Goal: Information Seeking & Learning: Learn about a topic

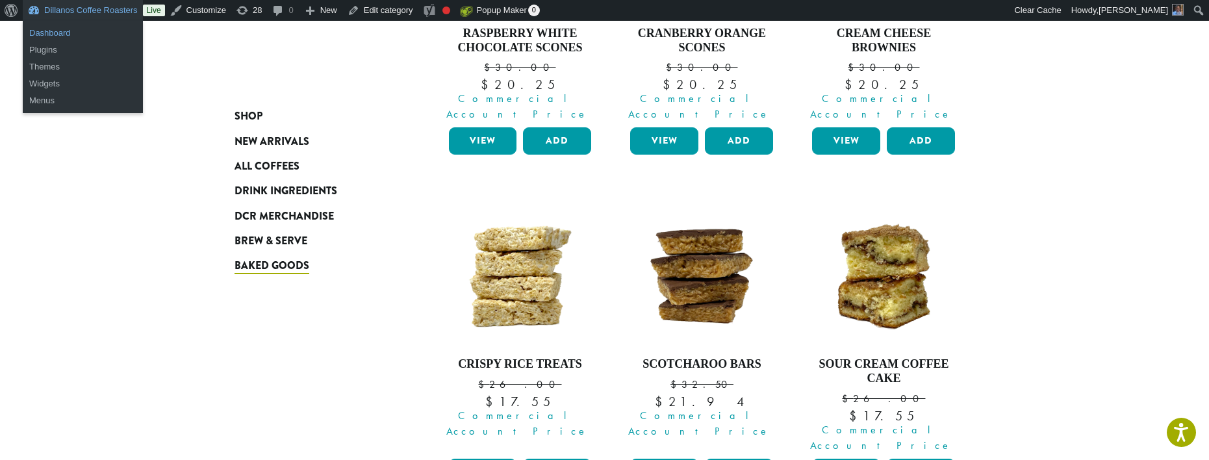
click at [49, 31] on link "Dashboard" at bounding box center [83, 33] width 120 height 17
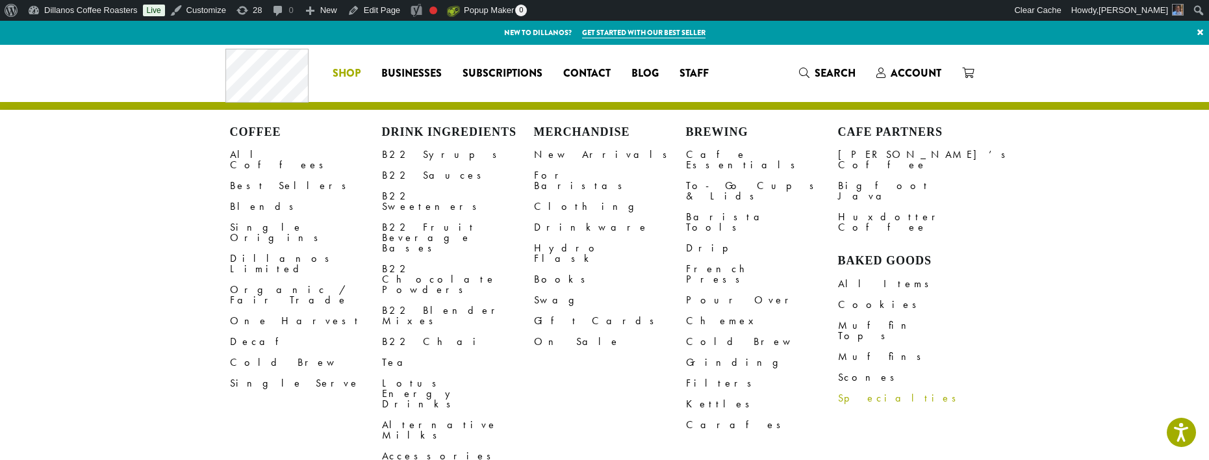
click at [861, 388] on link "Specialties" at bounding box center [914, 398] width 152 height 21
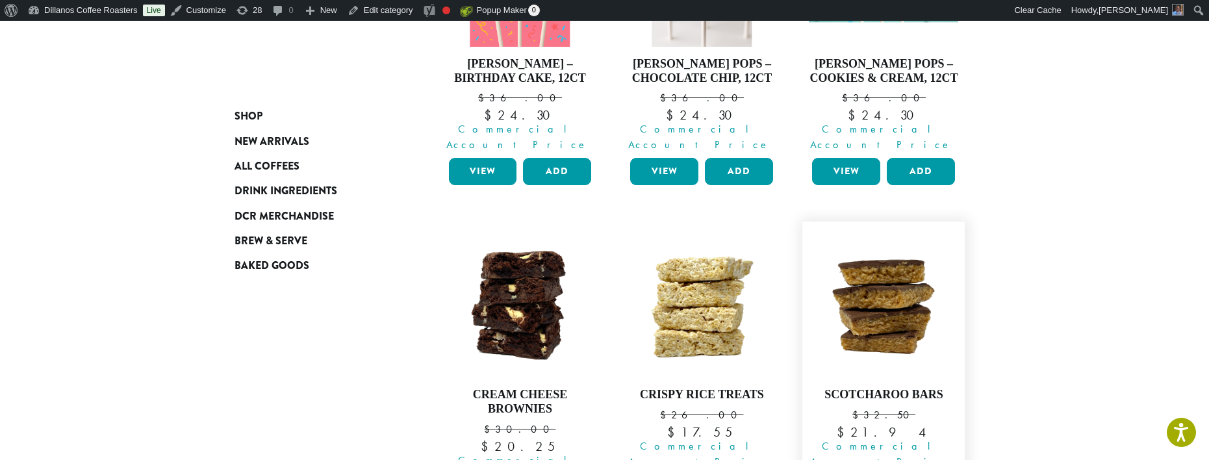
scroll to position [381, 0]
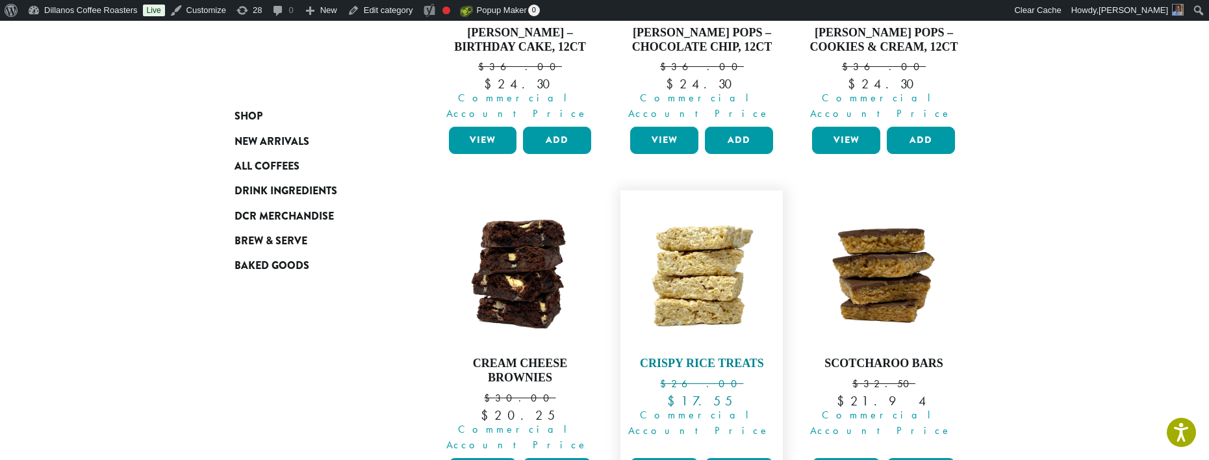
click at [714, 254] on img at bounding box center [701, 271] width 149 height 149
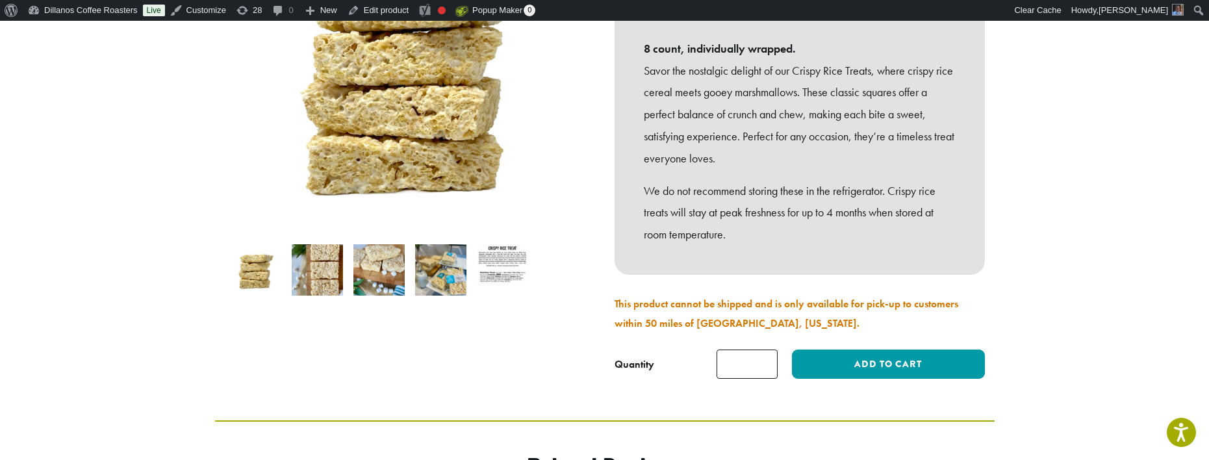
scroll to position [254, 0]
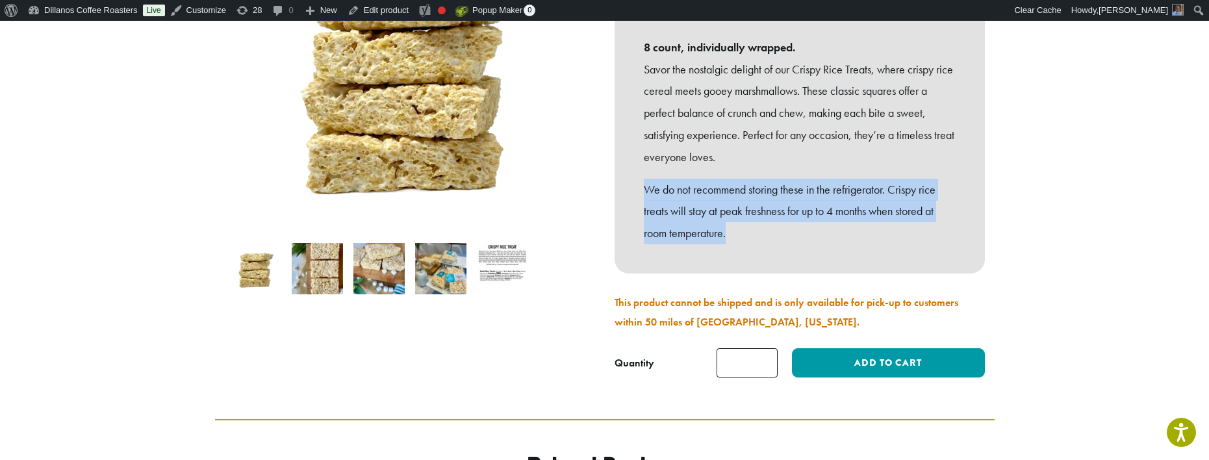
drag, startPoint x: 643, startPoint y: 183, endPoint x: 937, endPoint y: 221, distance: 296.6
click at [937, 221] on p "We do not recommend storing these in the refrigerator. Crispy rice treats will …" at bounding box center [800, 212] width 312 height 66
copy p "We do not recommend storing these in the refrigerator. Crispy rice treats will …"
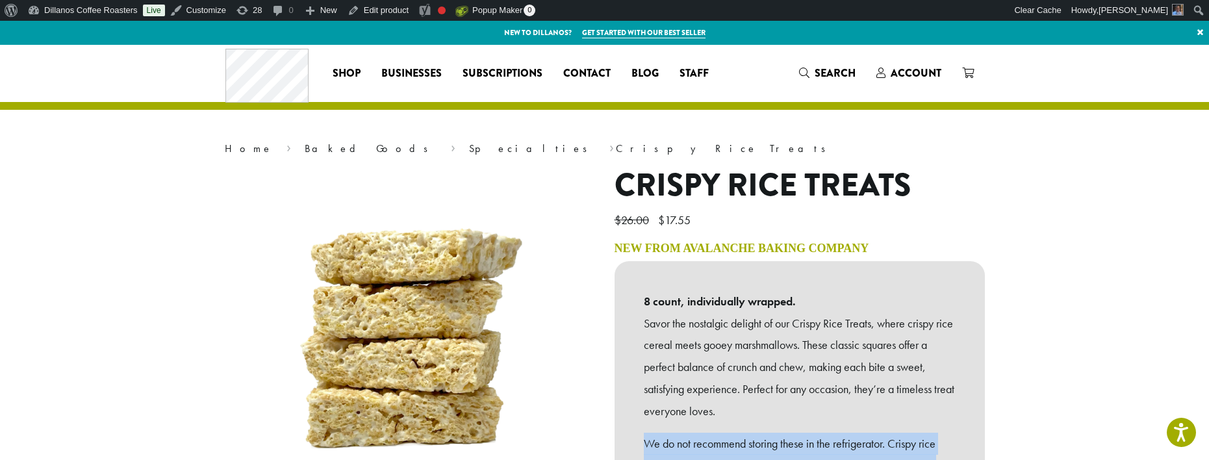
scroll to position [0, 0]
click at [469, 150] on link "Specialties" at bounding box center [532, 149] width 127 height 14
